Goal: Task Accomplishment & Management: Use online tool/utility

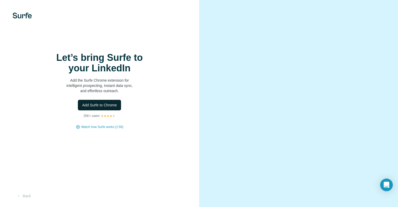
click at [107, 107] on span "Add Surfe to Chrome" at bounding box center [99, 104] width 35 height 5
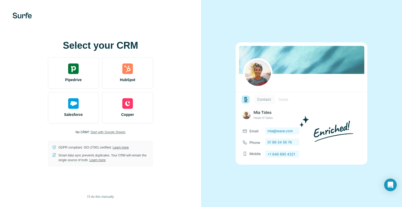
click at [110, 131] on span "Start with Google Sheets" at bounding box center [107, 132] width 35 height 5
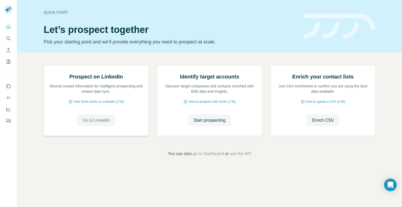
click at [97, 123] on span "Go to LinkedIn" at bounding box center [95, 120] width 27 height 6
click at [99, 123] on span "Go to LinkedIn" at bounding box center [95, 120] width 27 height 6
